Goal: Check status

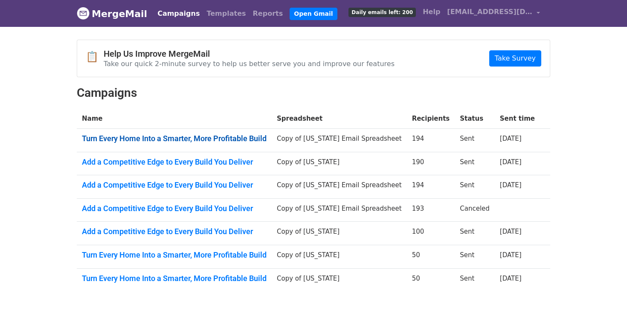
click at [189, 137] on link "Turn Every Home Into a Smarter, More Profitable Build" at bounding box center [174, 138] width 185 height 9
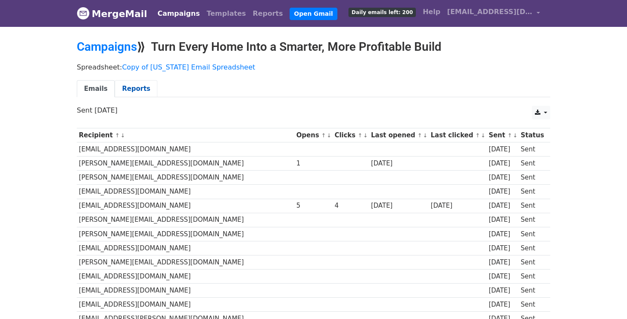
click at [134, 90] on link "Reports" at bounding box center [136, 88] width 43 height 17
